Goal: Information Seeking & Learning: Find specific fact

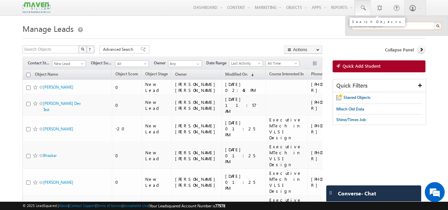
paste input "94806 47001"
type input "94806 47001"
click at [360, 13] on link at bounding box center [362, 7] width 16 height 15
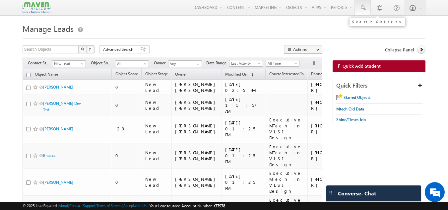
click at [361, 4] on link at bounding box center [362, 7] width 16 height 15
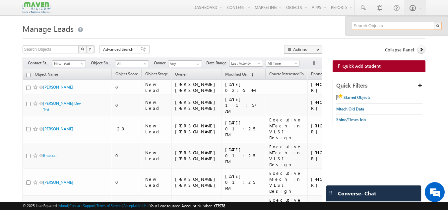
click at [386, 26] on input "text" at bounding box center [396, 26] width 90 height 8
paste input "94806 47001"
click at [366, 25] on input "94806 47001" at bounding box center [396, 26] width 90 height 8
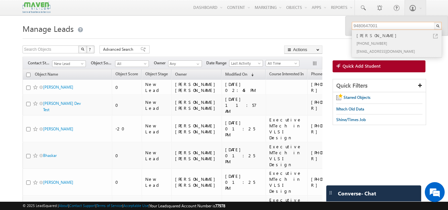
type input "9480647001"
click at [366, 39] on div "+91-9480647001" at bounding box center [399, 43] width 89 height 8
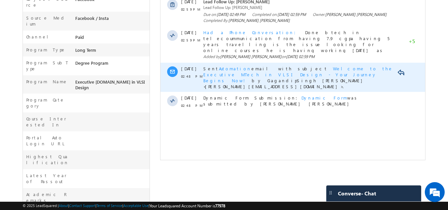
scroll to position [194, 0]
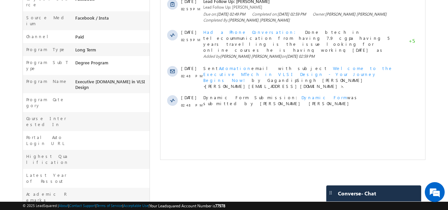
drag, startPoint x: 240, startPoint y: 48, endPoint x: 282, endPoint y: 104, distance: 69.3
click at [282, 104] on html "Activity Type 77 Selected Select All Sales Activities 1 Sales Activity Opportun…" at bounding box center [292, 3] width 264 height 225
click at [258, 107] on html "Activity Type 77 Selected Select All Sales Activities 1 Sales Activity Opportun…" at bounding box center [292, 3] width 264 height 225
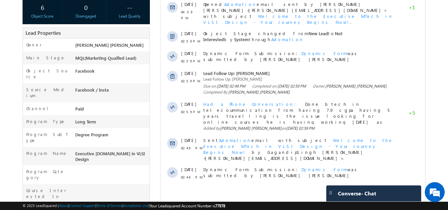
scroll to position [122, 0]
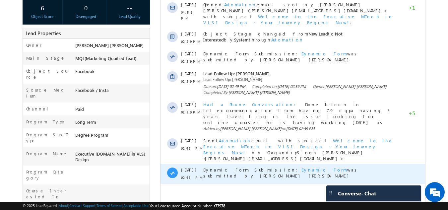
drag, startPoint x: 231, startPoint y: 146, endPoint x: 283, endPoint y: 147, distance: 51.7
click at [283, 167] on span "Dynamic Form Submission: Dynamic Form was submitted by Gagandip Singh Saini" at bounding box center [299, 173] width 193 height 12
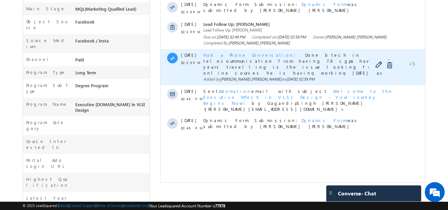
scroll to position [171, 0]
click at [286, 77] on span "06 Oct 2025 02:59 PM" at bounding box center [300, 79] width 28 height 5
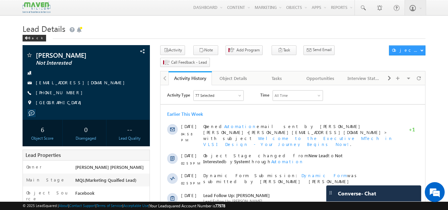
scroll to position [230, 0]
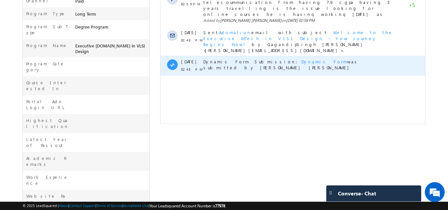
click at [301, 59] on span "Dynamic Form" at bounding box center [324, 62] width 46 height 6
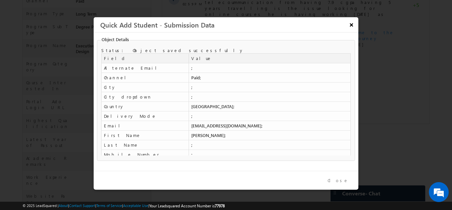
click at [354, 28] on button "×" at bounding box center [351, 25] width 11 height 12
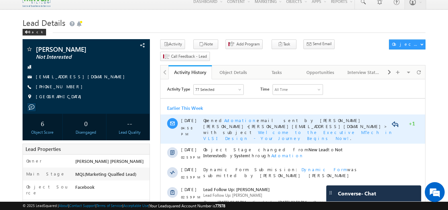
scroll to position [6, 0]
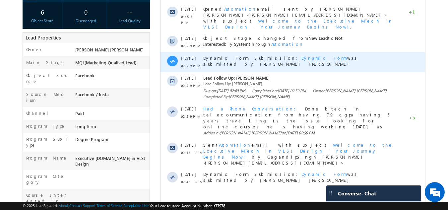
scroll to position [125, 0]
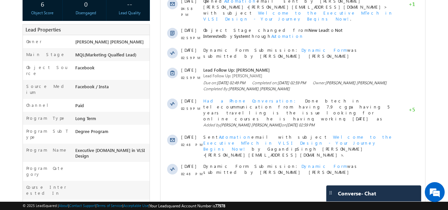
click at [272, 169] on html "Activity Type 77 Selected Select All Sales Activities 1 Sales Activity Opportun…" at bounding box center [292, 72] width 264 height 225
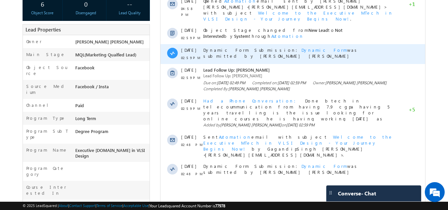
click at [387, 44] on div "Dynamic Form Submission: Dynamic Form was submitted by Gagandip Singh Saini" at bounding box center [299, 54] width 193 height 20
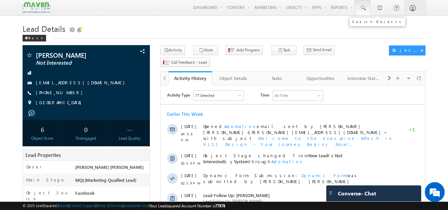
click at [365, 1] on link at bounding box center [362, 7] width 16 height 15
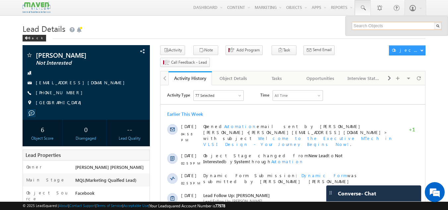
click at [360, 23] on input "text" at bounding box center [396, 26] width 90 height 8
paste input "[PHONE_NUMBER]"
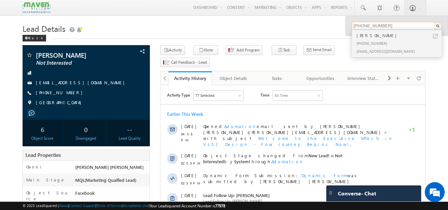
drag, startPoint x: 361, startPoint y: 26, endPoint x: 348, endPoint y: 26, distance: 13.6
click at [348, 26] on div "+91-9481581542 Swastik Shetty +91-9481581542 swastikshettygta@gmail.com" at bounding box center [396, 25] width 102 height 19
type input "9481581542"
click at [379, 42] on div "[PHONE_NUMBER]" at bounding box center [399, 43] width 89 height 8
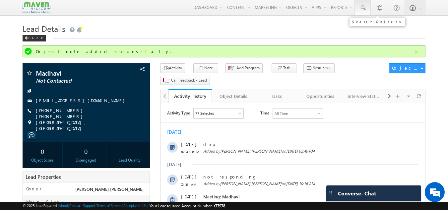
click at [369, 10] on link at bounding box center [362, 7] width 16 height 15
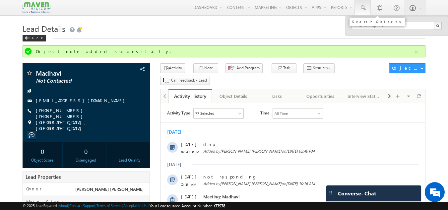
paste input "[EMAIL_ADDRESS][DOMAIN_NAME]"
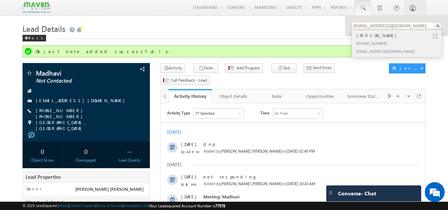
type input "[EMAIL_ADDRESS][DOMAIN_NAME]"
click at [387, 40] on div "[PHONE_NUMBER]" at bounding box center [399, 43] width 89 height 8
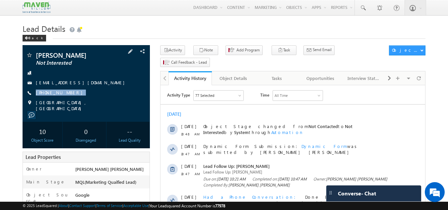
drag, startPoint x: 80, startPoint y: 94, endPoint x: 69, endPoint y: 97, distance: 11.7
click at [69, 97] on div "Swastik Shetty Not Interested swastikshettygta@gmail.com +91-9481581542" at bounding box center [86, 82] width 121 height 60
copy div "+91-9481581542"
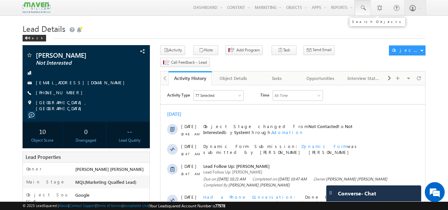
click at [364, 5] on span at bounding box center [362, 8] width 7 height 7
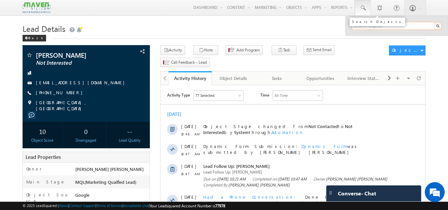
paste input "srividya.9821@gmail.com"
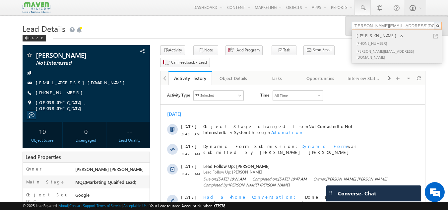
type input "srividya.9821@gmail.com"
click at [391, 56] on div "Srividya.s +91-9916372566 srividya.9821@gmail.com" at bounding box center [395, 46] width 89 height 33
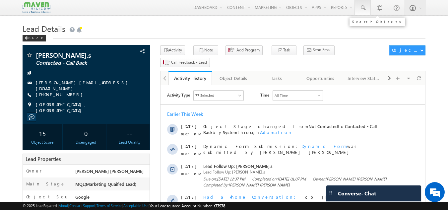
click at [363, 8] on span at bounding box center [362, 8] width 7 height 7
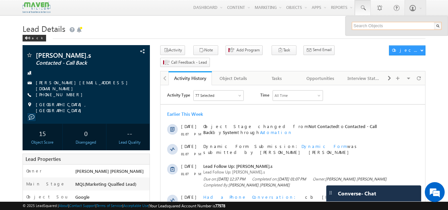
click at [360, 26] on input "text" at bounding box center [396, 26] width 90 height 8
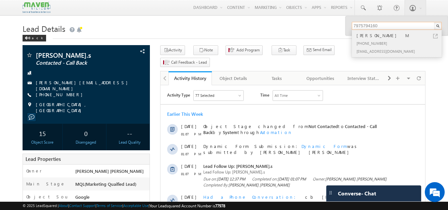
type input "7975794160"
click at [369, 35] on div "Madhusudhan M" at bounding box center [399, 35] width 89 height 7
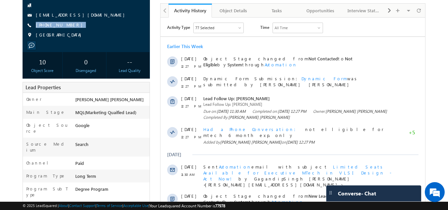
drag, startPoint x: 74, startPoint y: 28, endPoint x: 68, endPoint y: 31, distance: 6.8
click at [68, 31] on div "Madhusudhan M Not Eligible madhu8185sudhan@gmail.com +91-7975794160" at bounding box center [86, 13] width 121 height 58
copy div "+91-7975794160"
